Goal: Task Accomplishment & Management: Complete application form

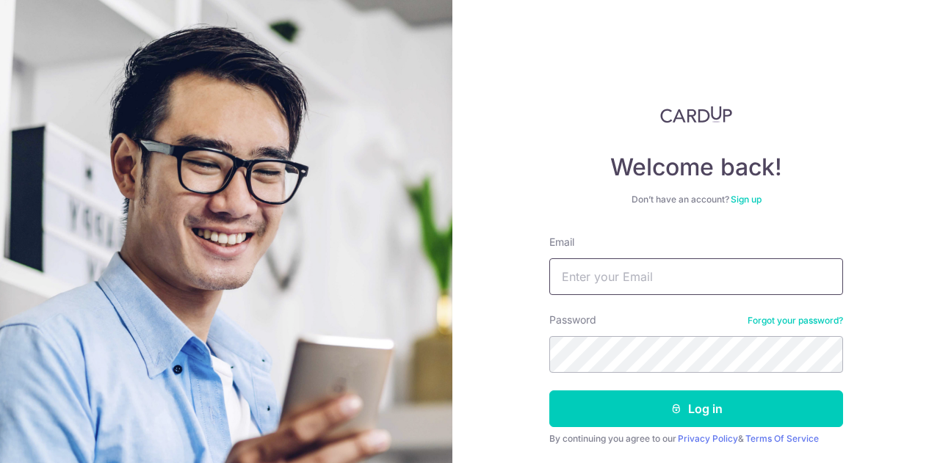
click at [716, 264] on input "Email" at bounding box center [696, 276] width 294 height 37
type input "dionneleelh@gmail.com"
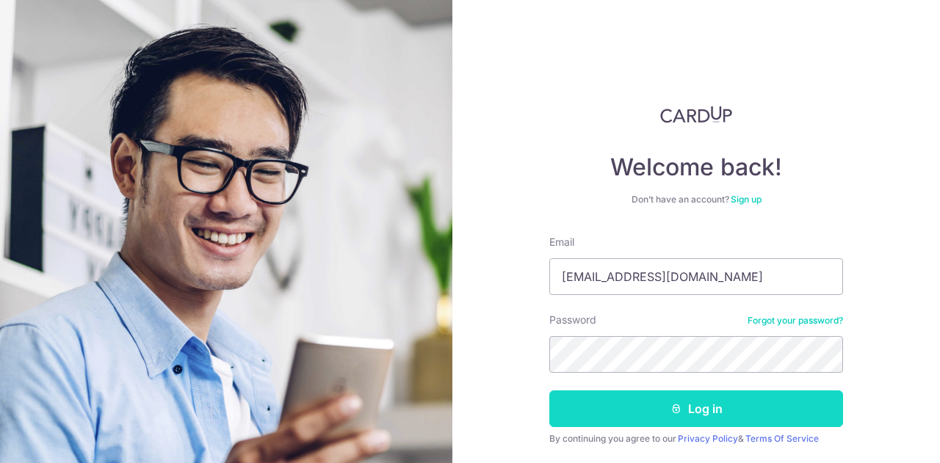
click at [696, 398] on button "Log in" at bounding box center [696, 408] width 294 height 37
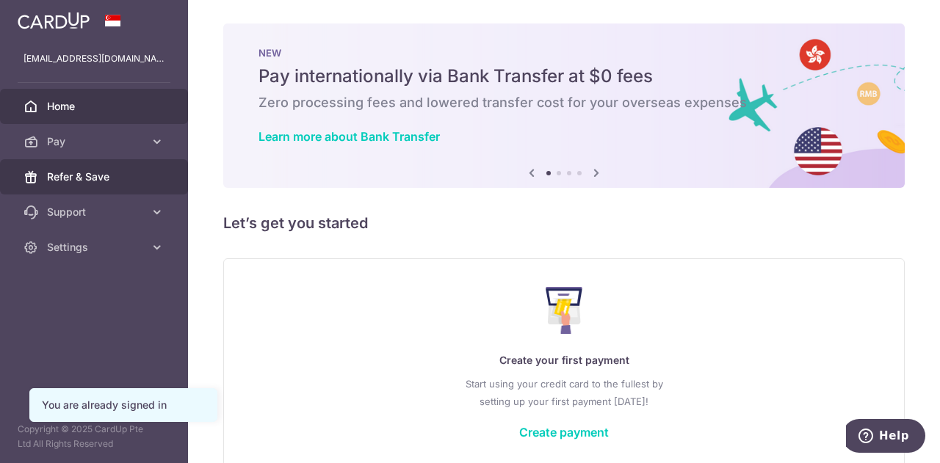
click at [112, 186] on link "Refer & Save" at bounding box center [94, 176] width 188 height 35
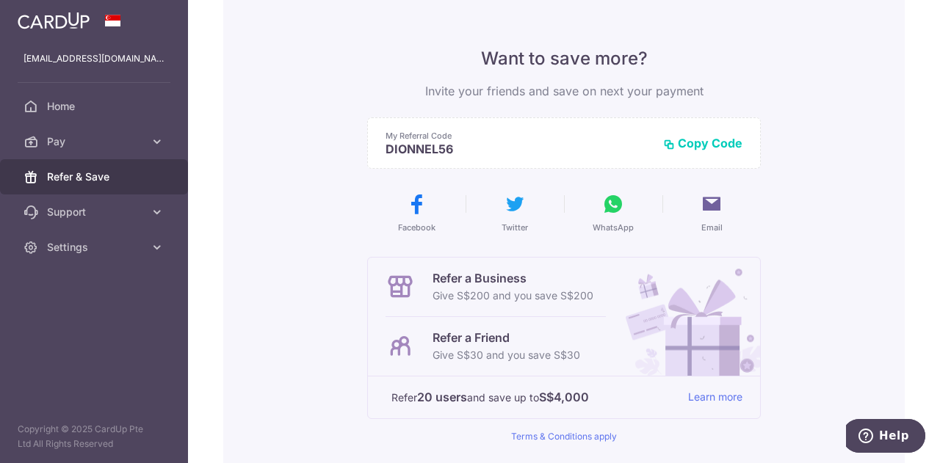
scroll to position [147, 0]
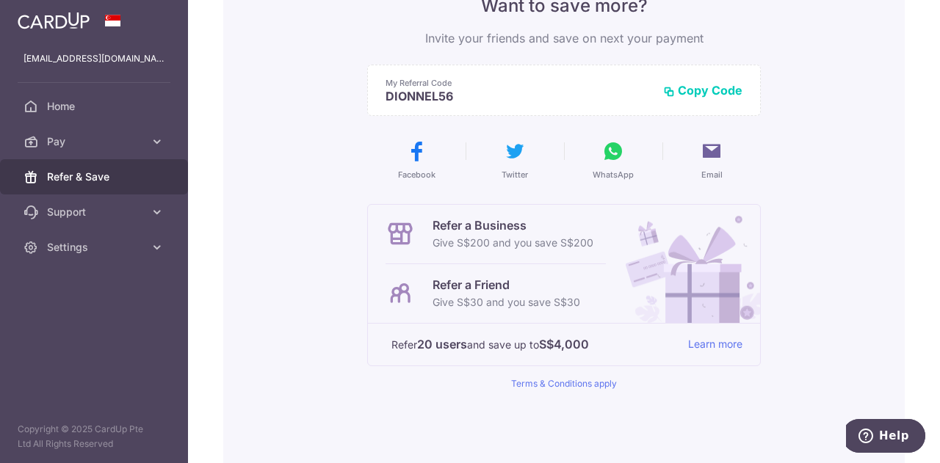
click at [432, 284] on p "Refer a Friend" at bounding box center [506, 285] width 148 height 18
click at [713, 341] on link "Learn more" at bounding box center [715, 344] width 54 height 18
click at [72, 136] on span "Pay" at bounding box center [95, 141] width 97 height 15
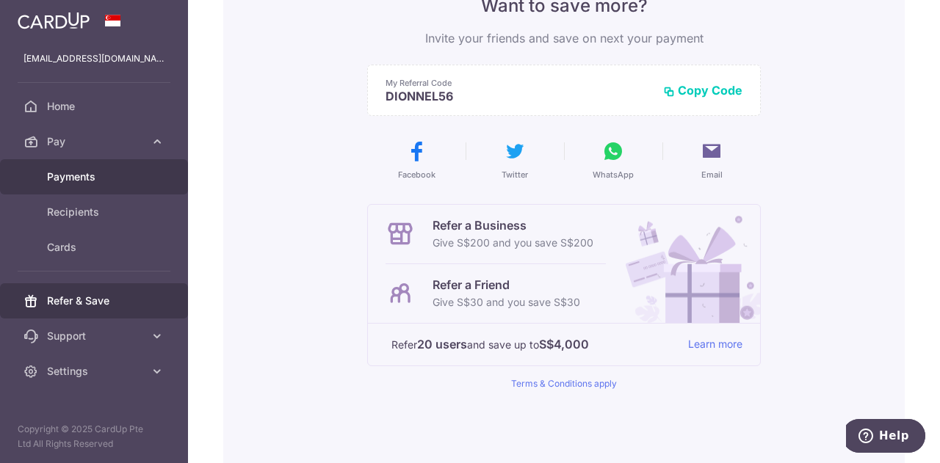
click at [75, 177] on span "Payments" at bounding box center [95, 177] width 97 height 15
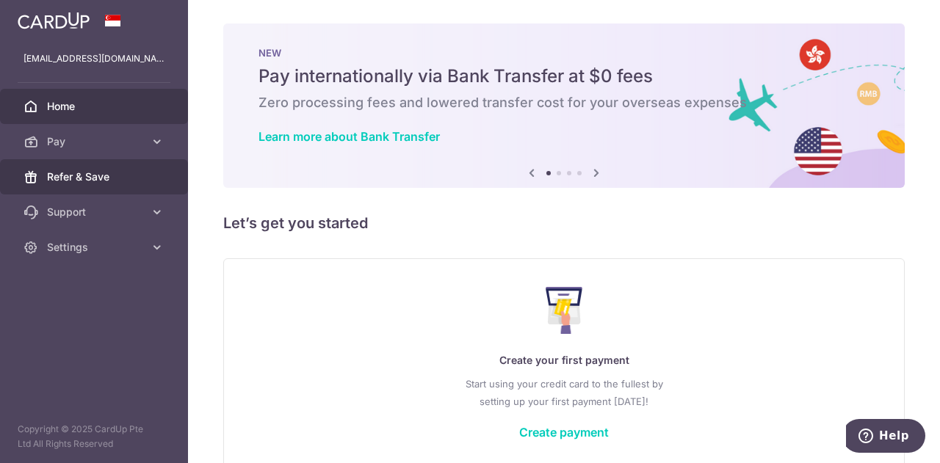
click at [43, 172] on link "Refer & Save" at bounding box center [94, 176] width 188 height 35
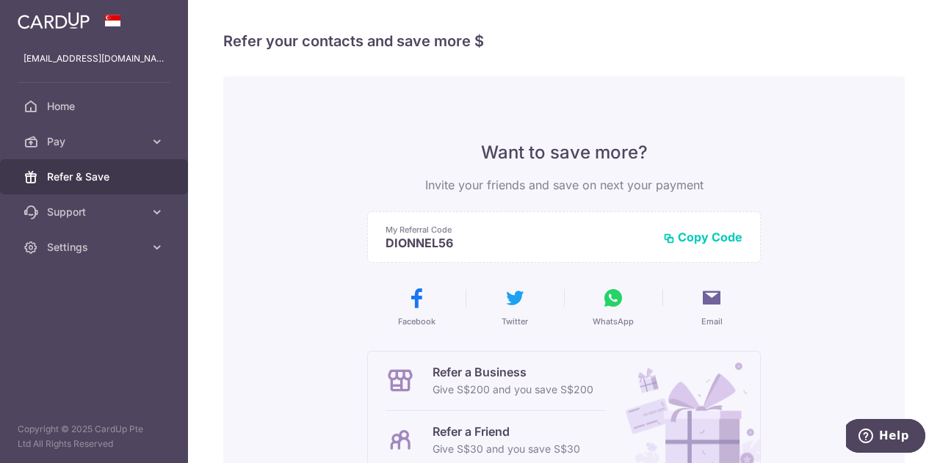
click at [707, 240] on button "Copy Code" at bounding box center [702, 237] width 79 height 15
click at [155, 148] on icon at bounding box center [157, 141] width 15 height 15
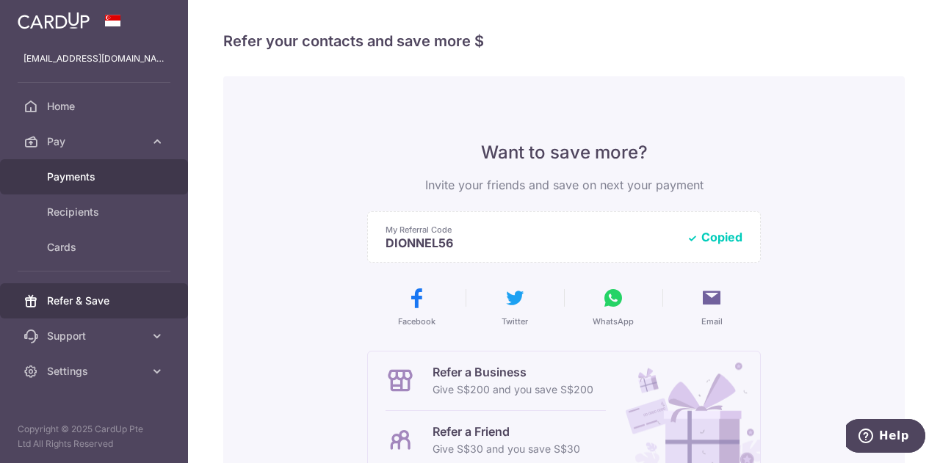
click at [151, 184] on link "Payments" at bounding box center [94, 176] width 188 height 35
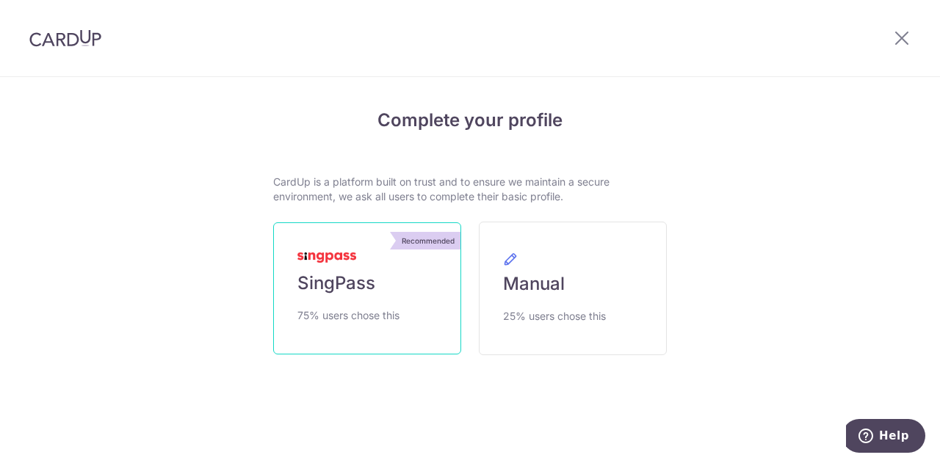
click at [377, 309] on span "75% users chose this" at bounding box center [348, 316] width 102 height 18
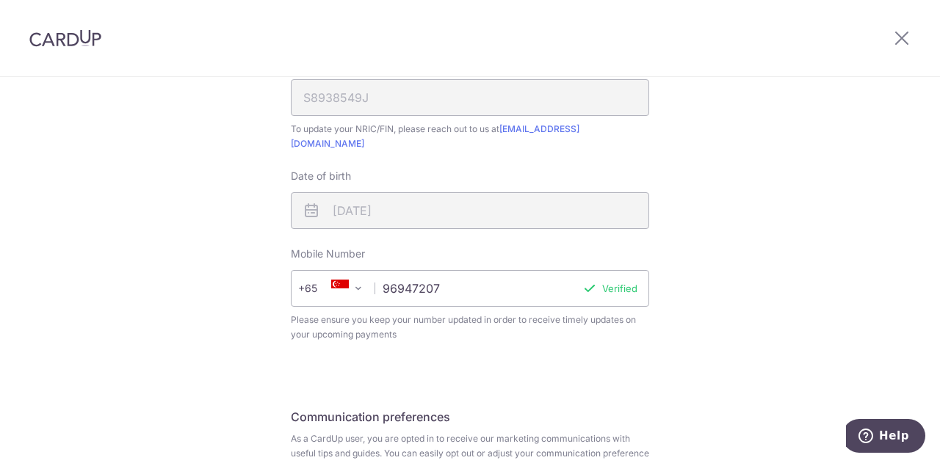
scroll to position [514, 0]
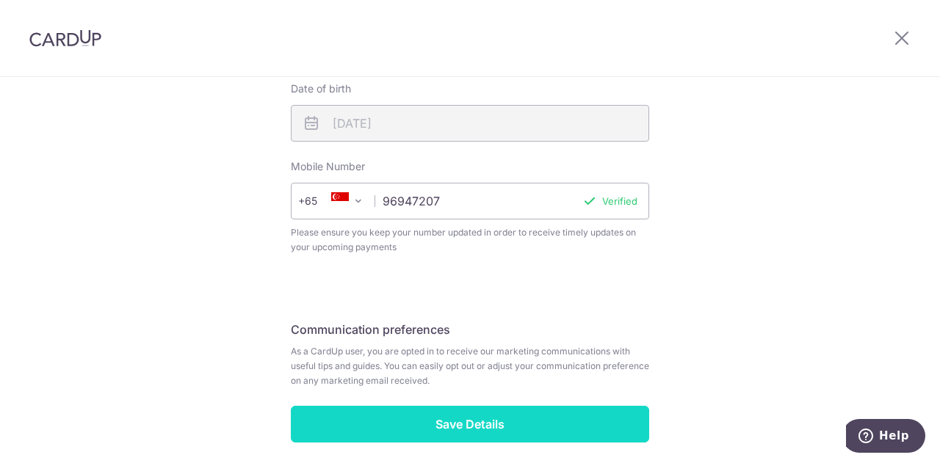
click at [549, 417] on input "Save Details" at bounding box center [470, 424] width 358 height 37
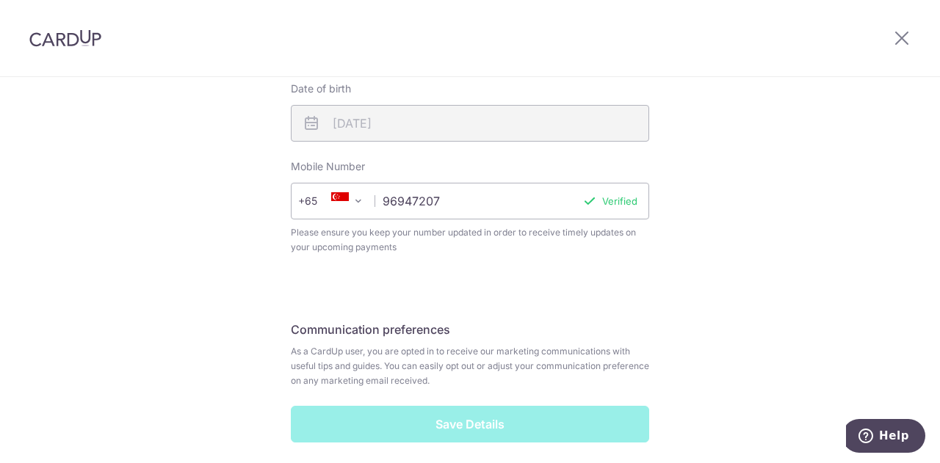
scroll to position [220, 0]
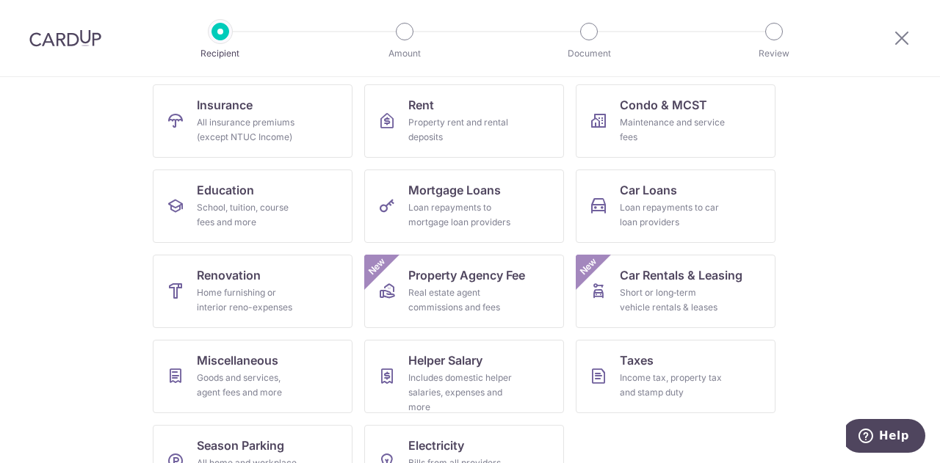
scroll to position [73, 0]
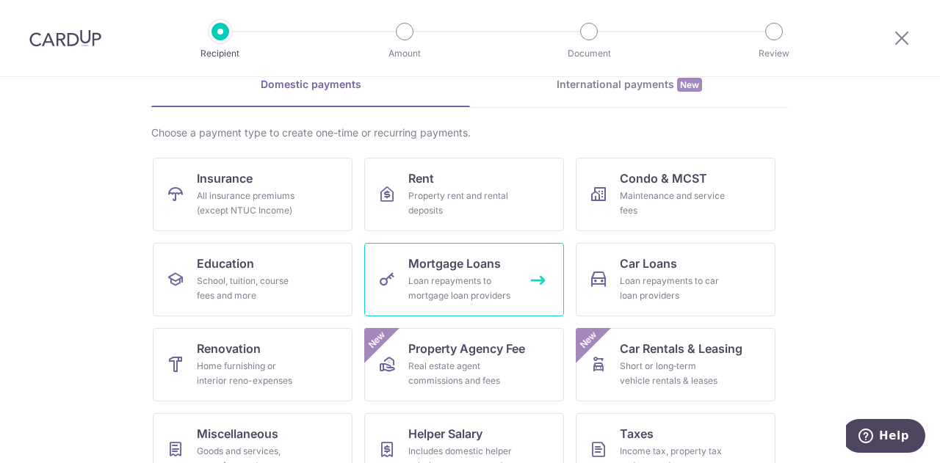
click at [447, 279] on div "Loan repayments to mortgage loan providers" at bounding box center [461, 288] width 106 height 29
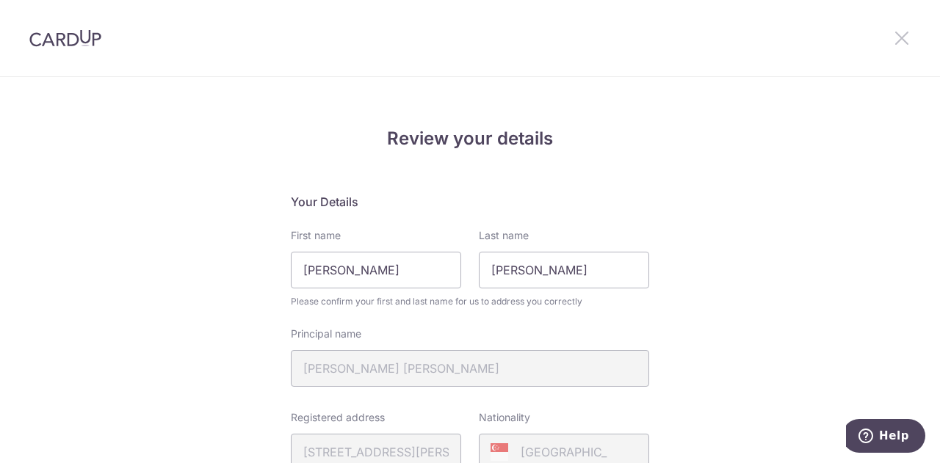
click at [897, 37] on icon at bounding box center [902, 38] width 18 height 18
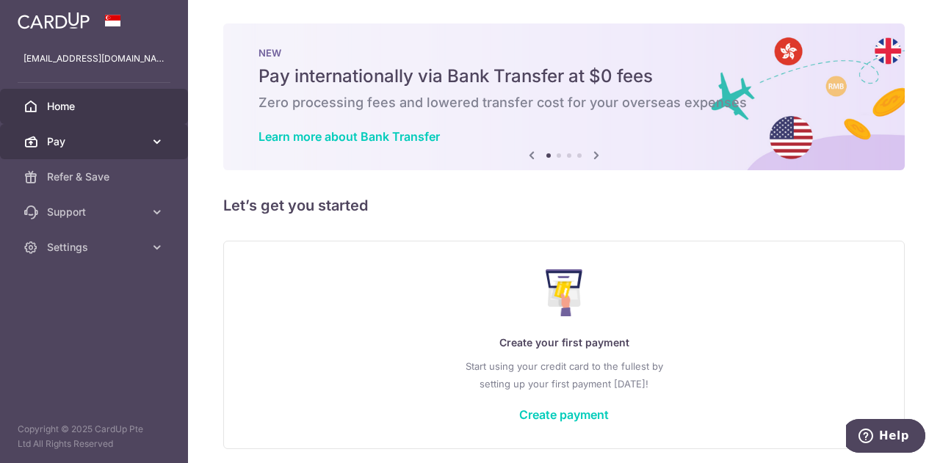
click at [78, 142] on span "Pay" at bounding box center [95, 141] width 97 height 15
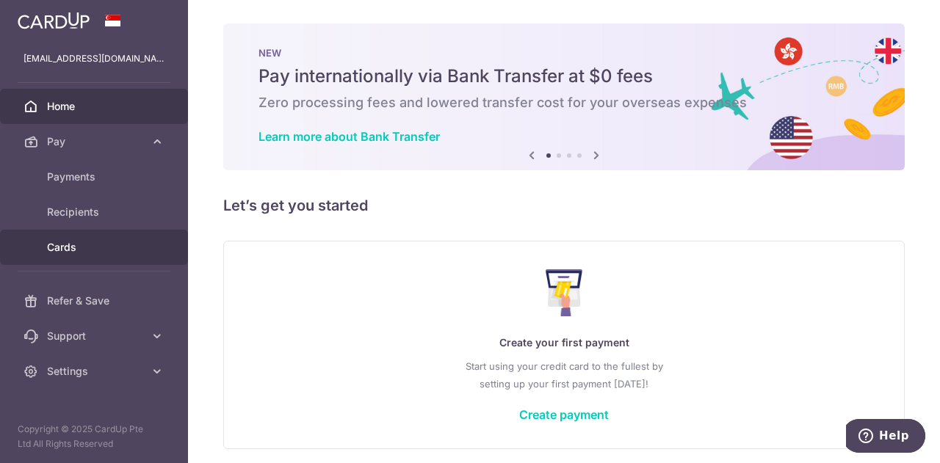
click at [71, 251] on span "Cards" at bounding box center [95, 247] width 97 height 15
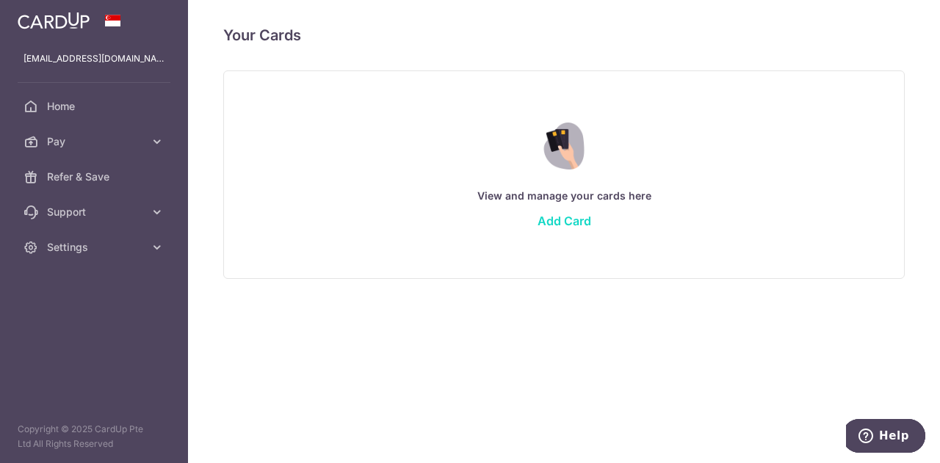
click at [567, 227] on link "Add Card" at bounding box center [564, 221] width 54 height 15
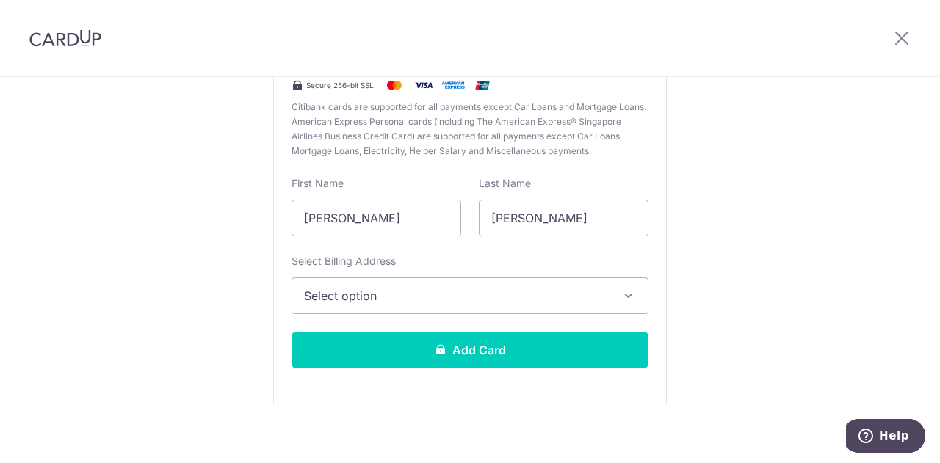
scroll to position [73, 0]
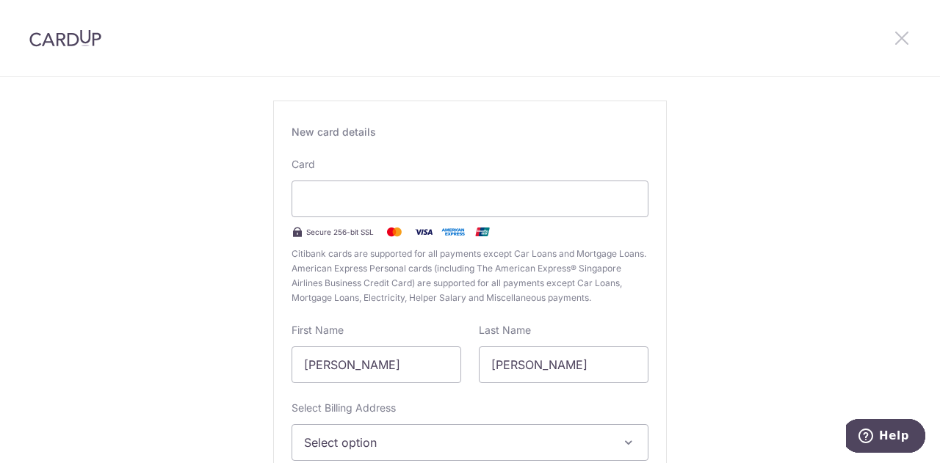
click at [893, 29] on icon at bounding box center [902, 38] width 18 height 18
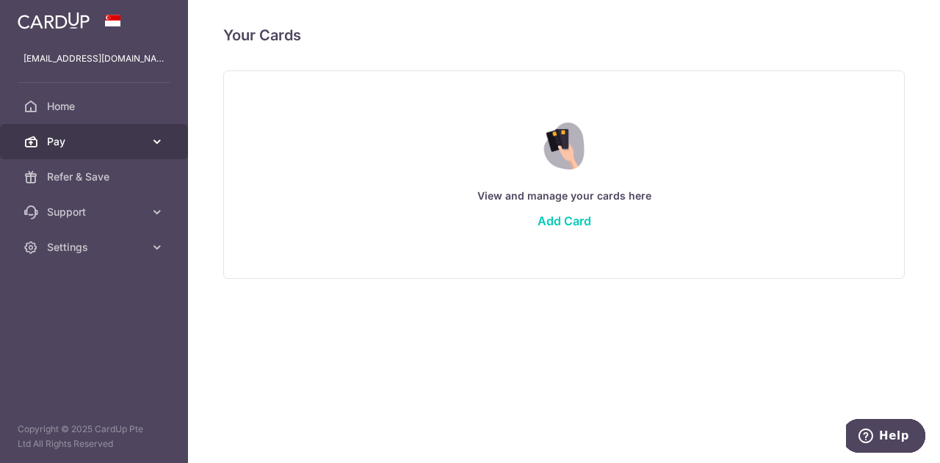
click at [87, 131] on link "Pay" at bounding box center [94, 141] width 188 height 35
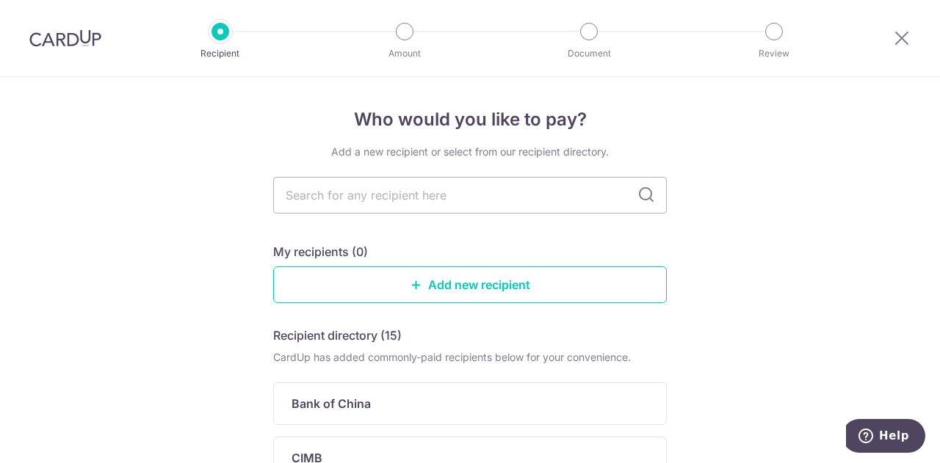
click at [640, 197] on icon at bounding box center [646, 195] width 18 height 18
click at [649, 194] on icon at bounding box center [646, 195] width 18 height 18
click at [358, 195] on input "text" at bounding box center [469, 195] width 393 height 37
type input "uob"
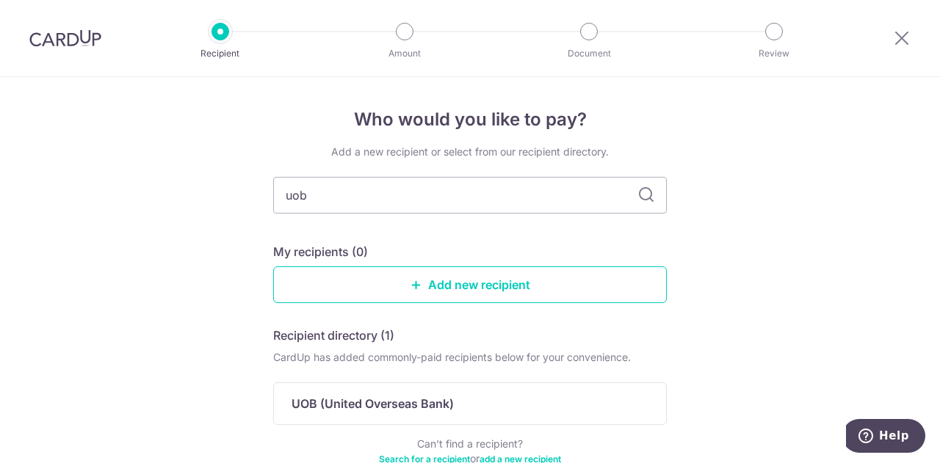
click at [642, 197] on icon at bounding box center [646, 195] width 18 height 18
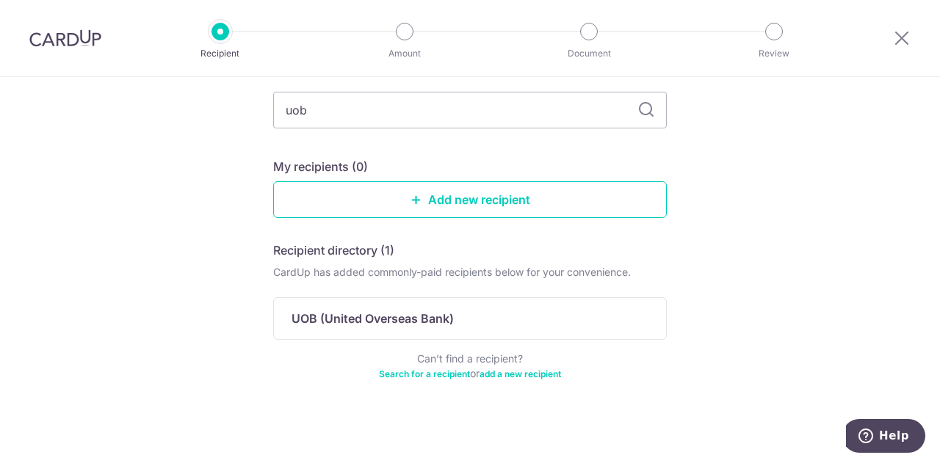
scroll to position [88, 0]
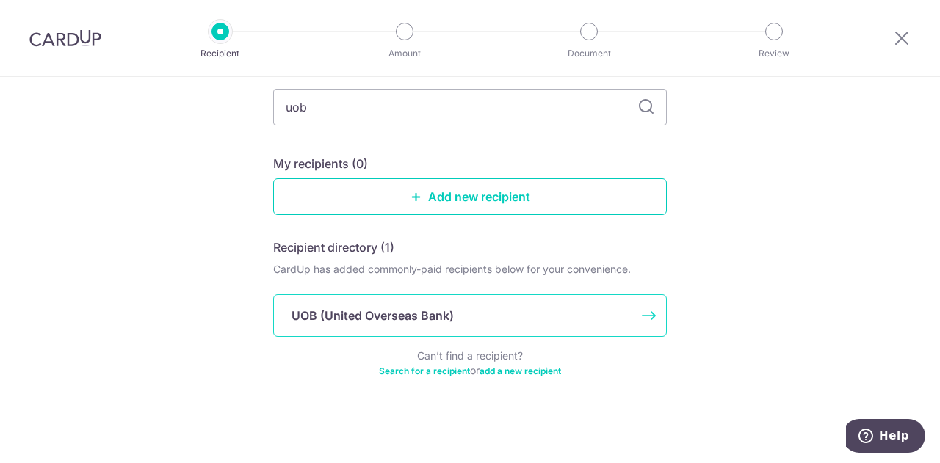
click at [606, 328] on div "UOB (United Overseas Bank)" at bounding box center [469, 315] width 393 height 43
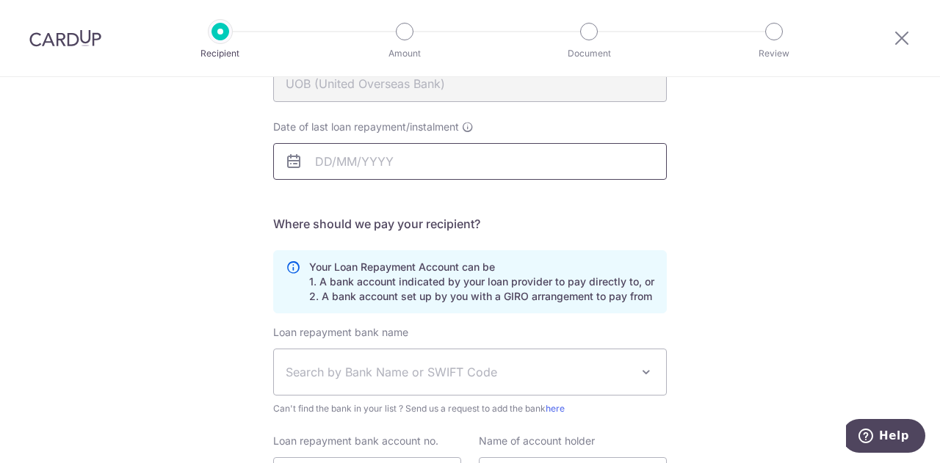
scroll to position [341, 0]
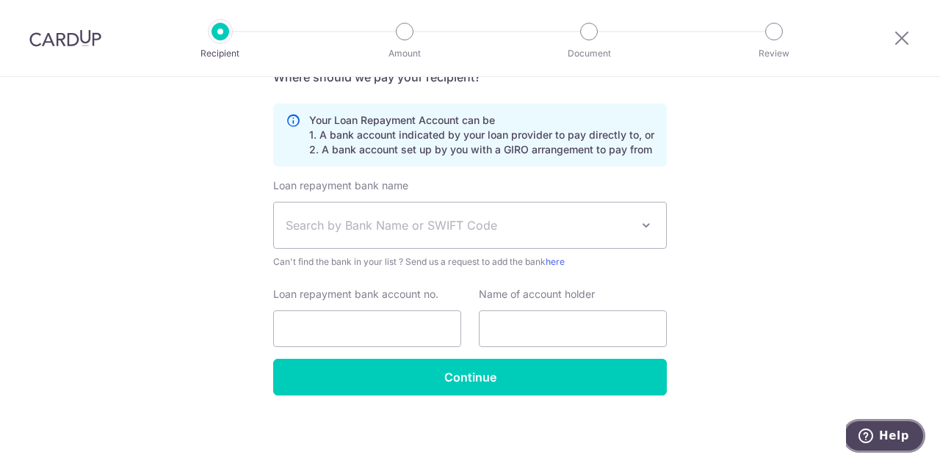
click at [901, 435] on span "Help" at bounding box center [894, 435] width 30 height 13
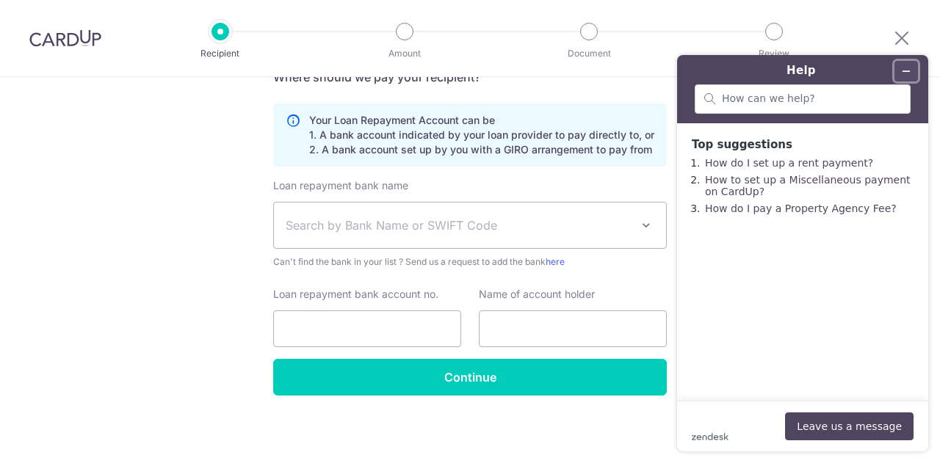
click at [904, 73] on icon "Minimize widget" at bounding box center [906, 71] width 10 height 10
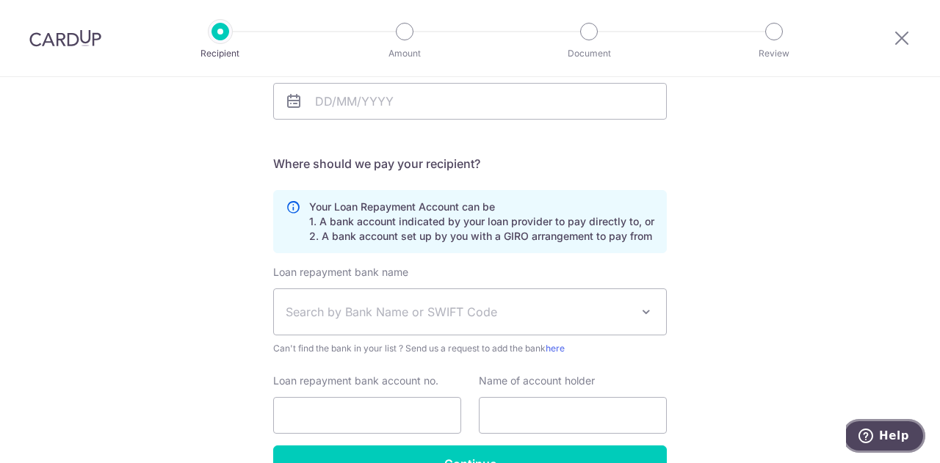
scroll to position [341, 0]
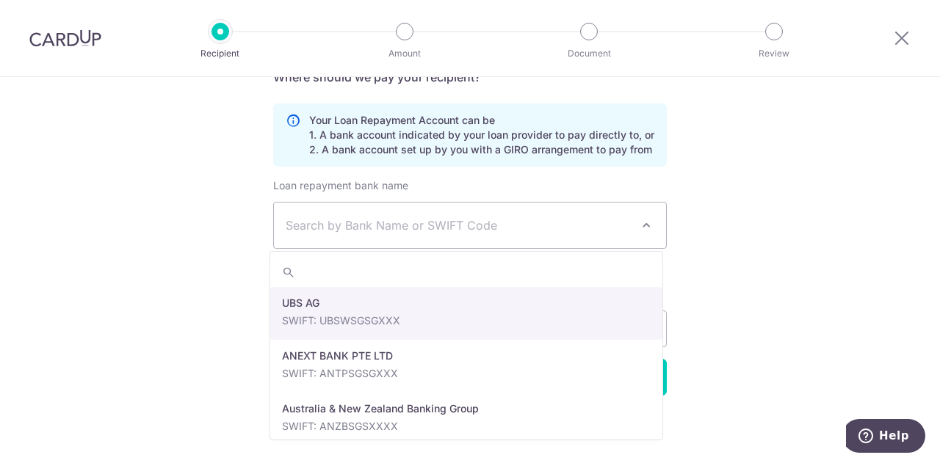
click at [637, 218] on span at bounding box center [646, 226] width 18 height 18
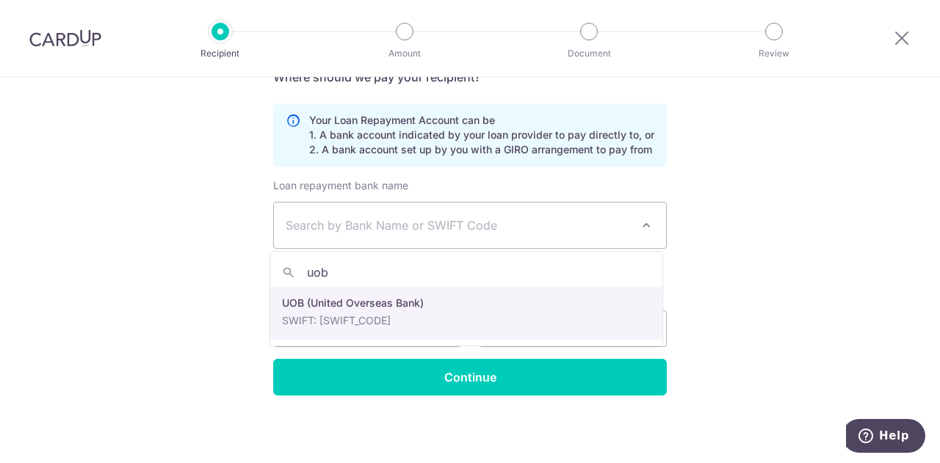
type input "uob"
select select "18"
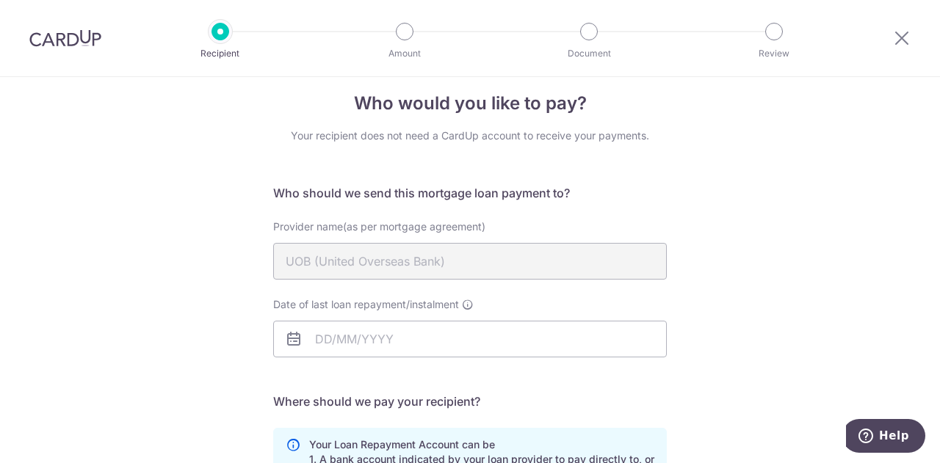
scroll to position [0, 0]
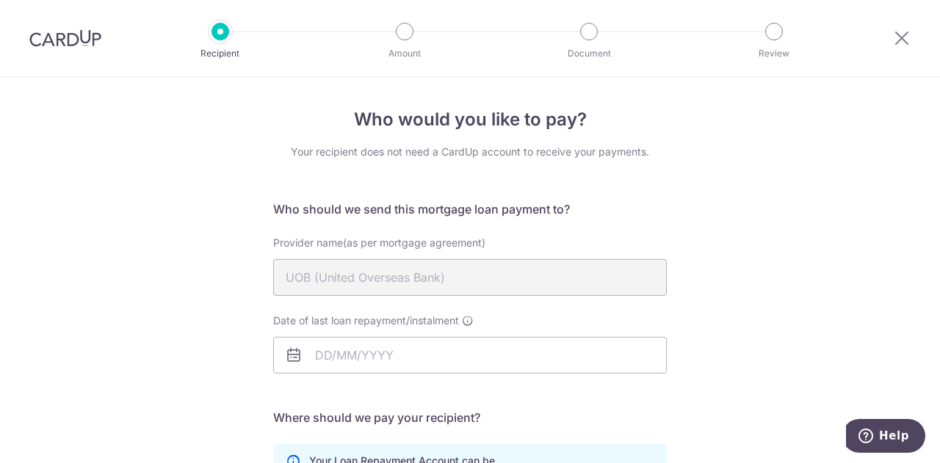
click at [912, 42] on div at bounding box center [901, 38] width 76 height 76
click at [901, 39] on icon at bounding box center [902, 38] width 18 height 18
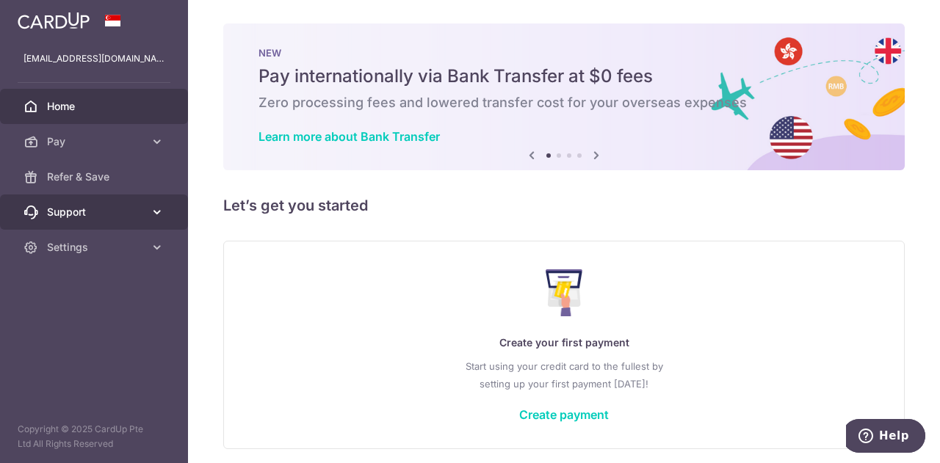
click at [156, 208] on icon at bounding box center [157, 212] width 15 height 15
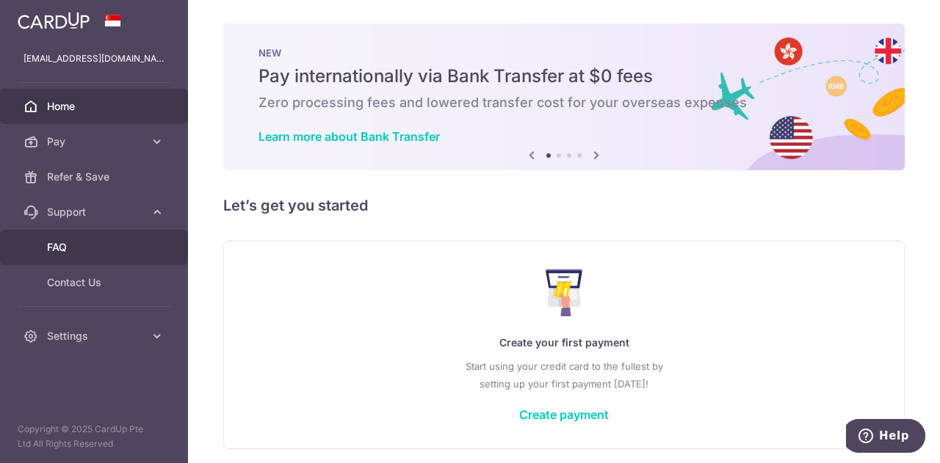
click at [107, 252] on span "FAQ" at bounding box center [95, 247] width 97 height 15
